Goal: Navigation & Orientation: Find specific page/section

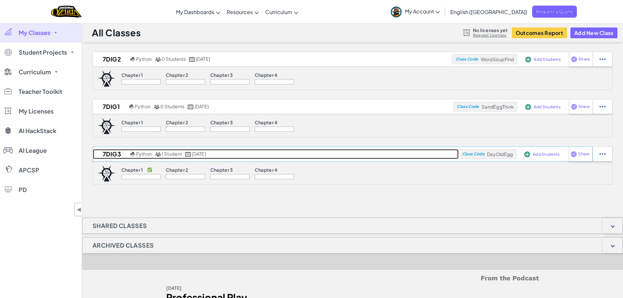
click at [112, 152] on h2 "7DIG3" at bounding box center [111, 154] width 36 height 10
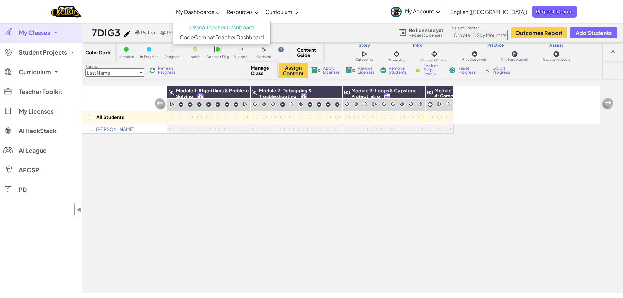
click at [223, 17] on link "My Dashboards" at bounding box center [198, 12] width 51 height 18
click at [235, 34] on link "CodeCombat Teacher Dashboard" at bounding box center [221, 37] width 97 height 10
